Goal: Transaction & Acquisition: Purchase product/service

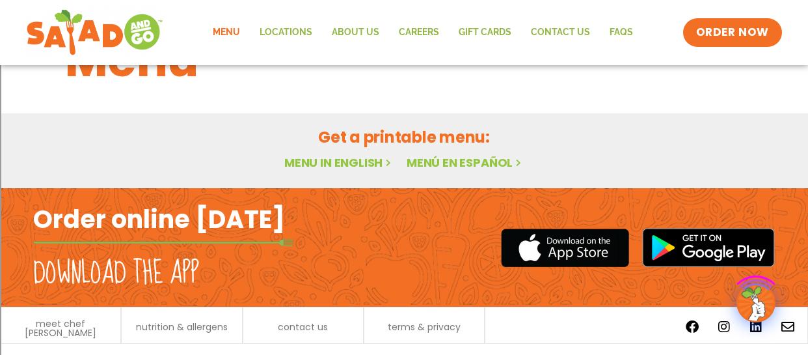
scroll to position [97, 0]
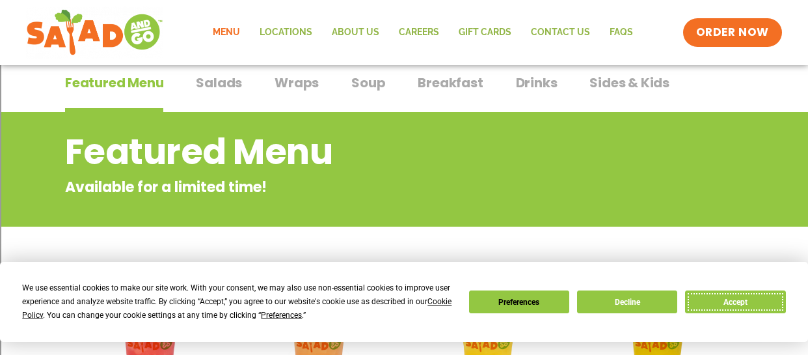
drag, startPoint x: 717, startPoint y: 297, endPoint x: 733, endPoint y: 302, distance: 16.9
click at [721, 297] on button "Accept" at bounding box center [735, 301] width 100 height 23
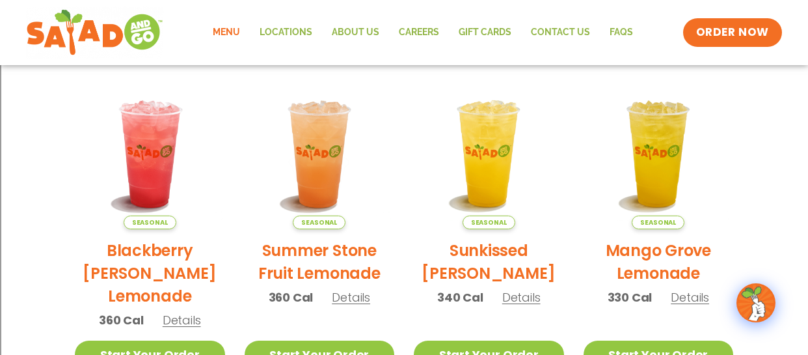
scroll to position [154, 0]
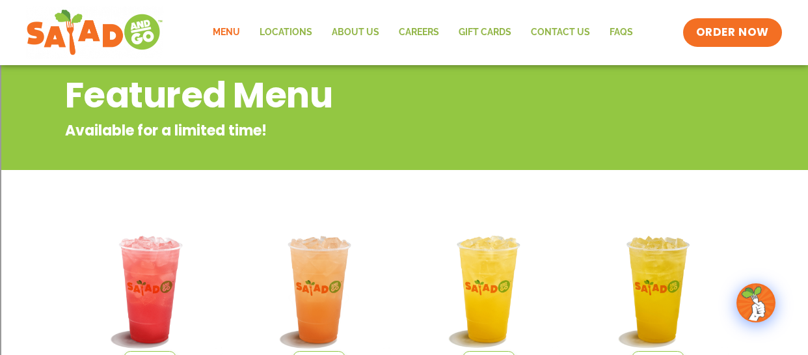
click at [228, 31] on link "Menu" at bounding box center [226, 33] width 47 height 30
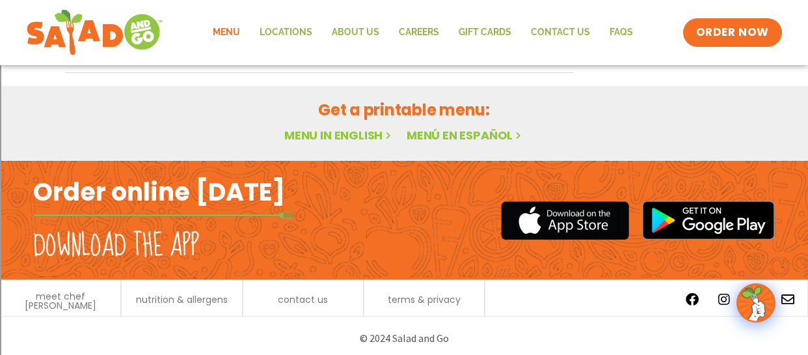
scroll to position [935, 0]
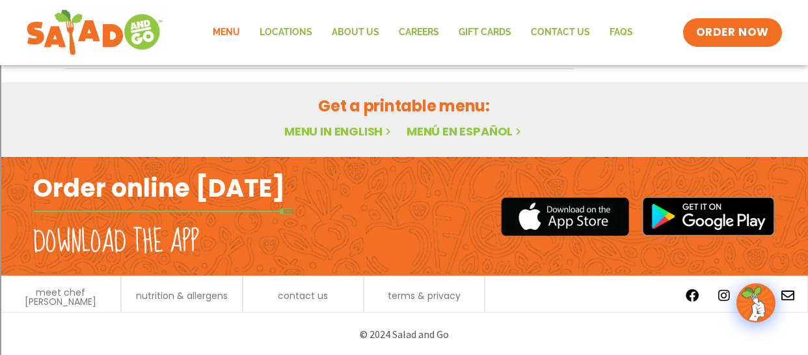
click at [346, 132] on link "Menu in English" at bounding box center [338, 131] width 109 height 16
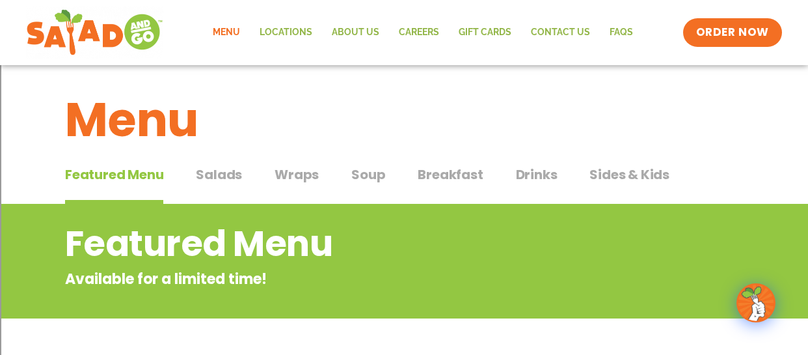
scroll to position [0, 0]
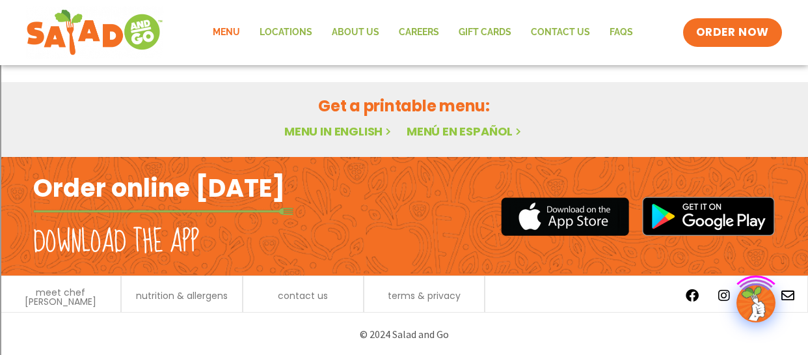
scroll to position [97, 0]
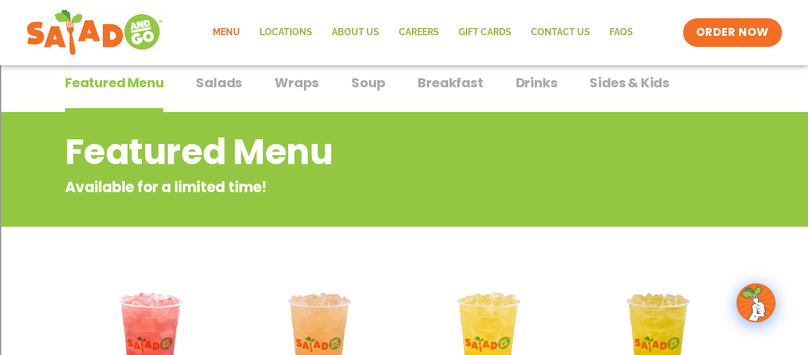
click at [223, 85] on span "Salads" at bounding box center [219, 83] width 46 height 20
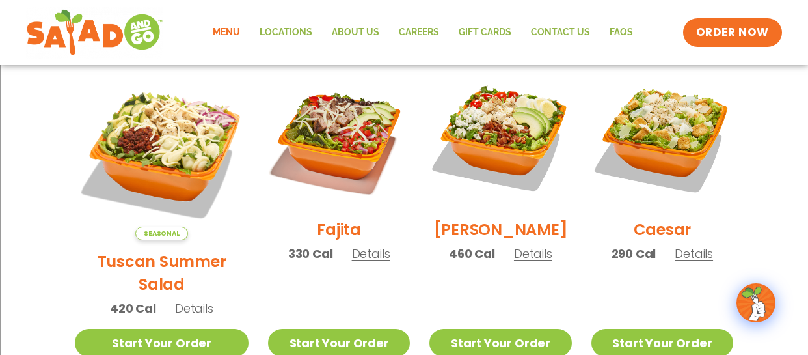
scroll to position [422, 0]
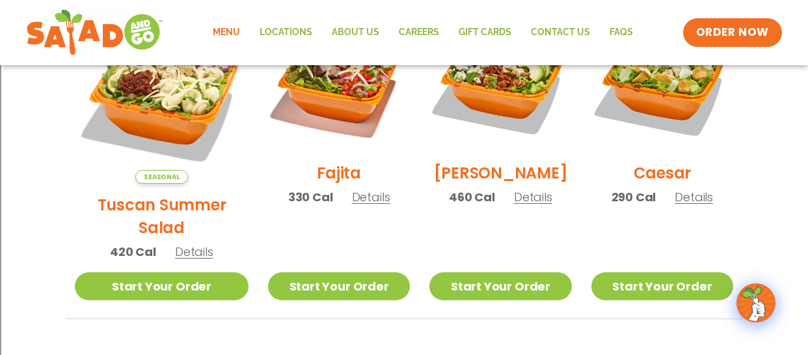
click at [187, 243] on span "Details" at bounding box center [194, 251] width 38 height 16
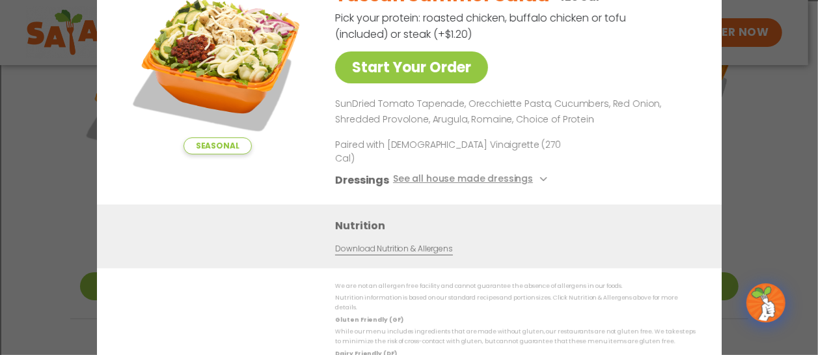
click at [653, 66] on div "Tuscan Summer Salad 420 Cal Pick your protein: roasted chicken, buffalo chicken…" at bounding box center [512, 88] width 355 height 232
click at [781, 109] on div "Seasonal Start Your Order Tuscan Summer Salad 420 Cal Pick your protein: roaste…" at bounding box center [409, 177] width 818 height 355
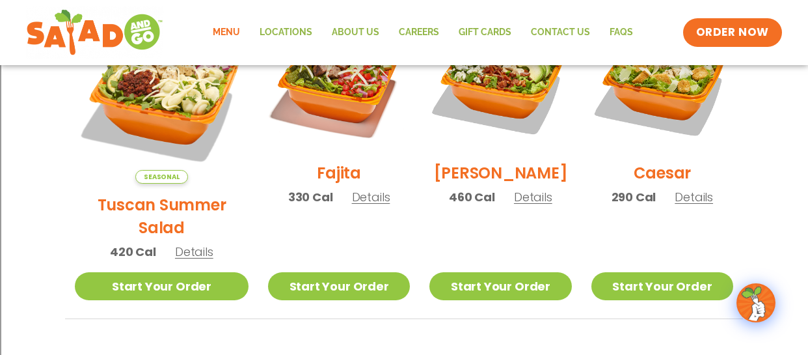
scroll to position [357, 0]
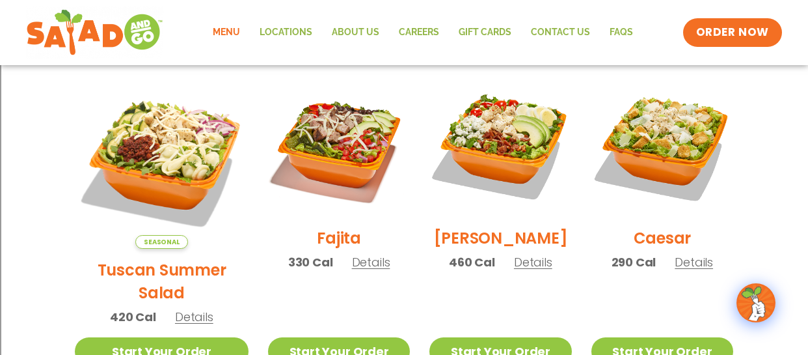
click at [317, 241] on h2 "Fajita" at bounding box center [339, 237] width 44 height 23
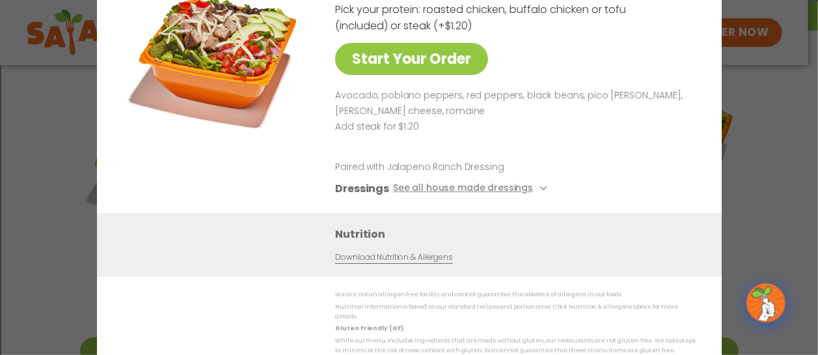
click at [754, 143] on div "Start Your Order Fajita Salad 330 Cal Pick your protein: roasted chicken, buffa…" at bounding box center [409, 177] width 818 height 355
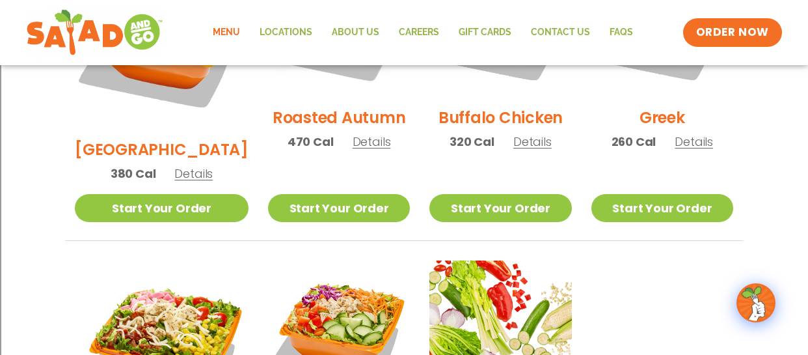
scroll to position [943, 0]
